Goal: Information Seeking & Learning: Compare options

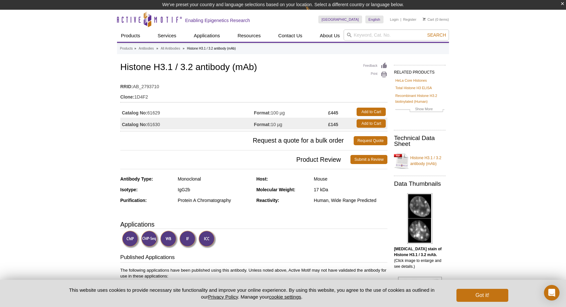
click at [162, 115] on td "Catalog No: 61629" at bounding box center [187, 112] width 134 height 12
click at [160, 114] on td "Catalog No: 61629" at bounding box center [187, 112] width 134 height 12
drag, startPoint x: 173, startPoint y: 111, endPoint x: 148, endPoint y: 112, distance: 25.3
click at [148, 112] on td "Catalog No: 61629" at bounding box center [187, 112] width 134 height 12
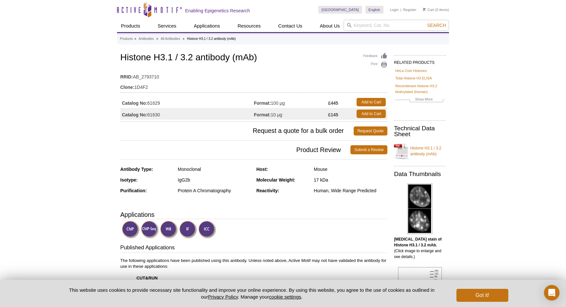
copy td "61629"
drag, startPoint x: 122, startPoint y: 58, endPoint x: 240, endPoint y: 60, distance: 118.0
click at [277, 58] on h1 "Histone H3.1 / 3.2 antibody (mAb)" at bounding box center [253, 58] width 267 height 11
copy h1 "Histone H3.1 / 3.2 antibody (mAb)"
click at [342, 103] on td "£445" at bounding box center [340, 102] width 25 height 12
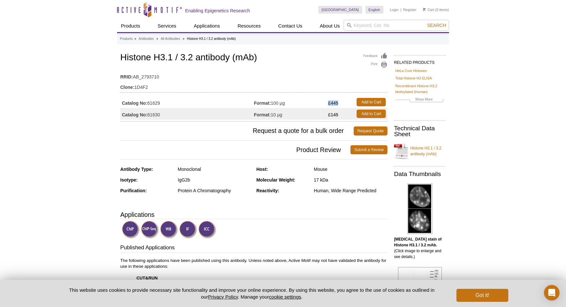
copy strong "£445"
click at [370, 24] on input "search" at bounding box center [396, 25] width 105 height 11
paste input "91191"
type input "91191"
click at [437, 24] on span "Search" at bounding box center [436, 25] width 19 height 5
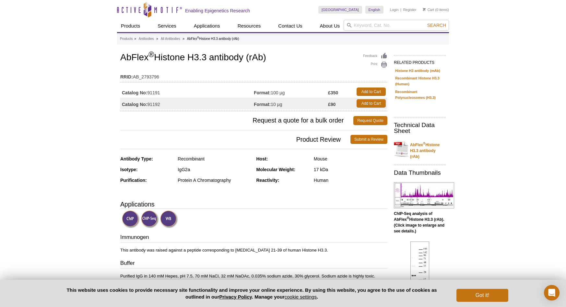
drag, startPoint x: 340, startPoint y: 93, endPoint x: 327, endPoint y: 92, distance: 13.0
click at [327, 92] on tr "Catalog No: 91191 Format: 100 µg £350 Add to Cart" at bounding box center [253, 92] width 267 height 12
copy tr "100 µg £350"
drag, startPoint x: 276, startPoint y: 55, endPoint x: 126, endPoint y: 57, distance: 149.8
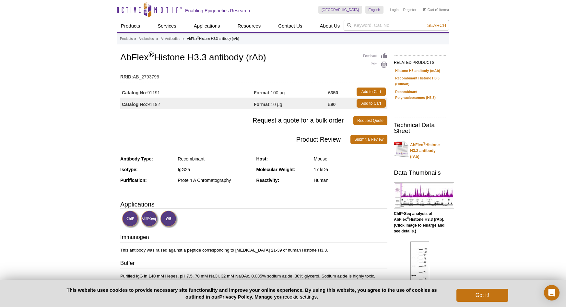
copy h1 "AbFlex ® Histone H3.3 antibody (rAb)"
click at [363, 27] on input "search" at bounding box center [396, 25] width 105 height 11
click at [359, 25] on input "search" at bounding box center [396, 25] width 105 height 11
paste input "39064"
click at [437, 21] on input "39064" at bounding box center [396, 25] width 105 height 11
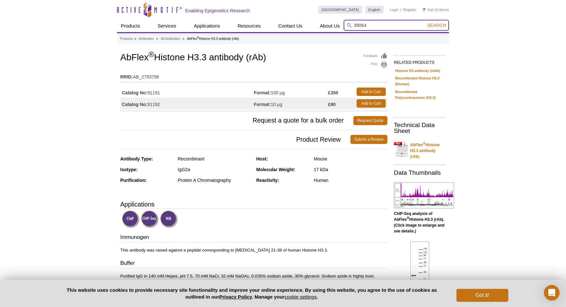
type input "39064"
click at [440, 27] on span "Search" at bounding box center [436, 25] width 19 height 5
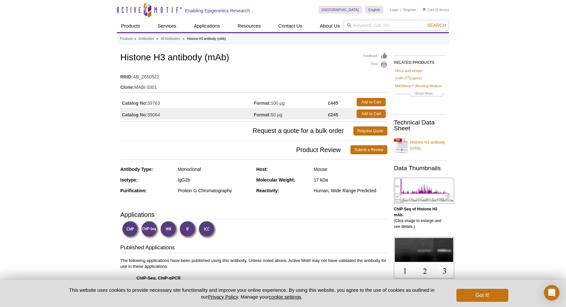
click at [334, 115] on strong "£245" at bounding box center [333, 115] width 10 height 6
drag, startPoint x: 329, startPoint y: 114, endPoint x: 342, endPoint y: 115, distance: 13.6
click at [342, 115] on td "£245" at bounding box center [340, 114] width 25 height 12
copy strong "£245"
drag, startPoint x: 121, startPoint y: 56, endPoint x: 252, endPoint y: 59, distance: 131.7
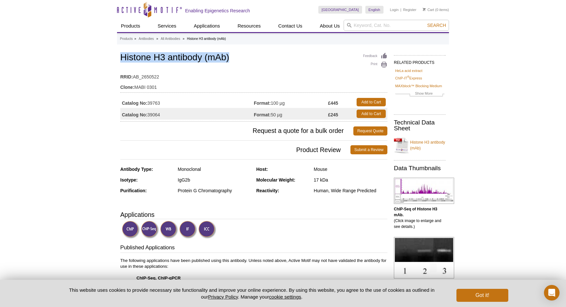
click at [252, 59] on h1 "Histone H3 antibody (mAb)" at bounding box center [253, 58] width 267 height 11
copy h1 "Histone H3 antibody (mAb)"
